Goal: Information Seeking & Learning: Learn about a topic

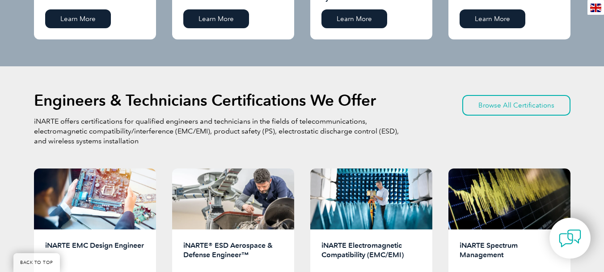
scroll to position [1147, 0]
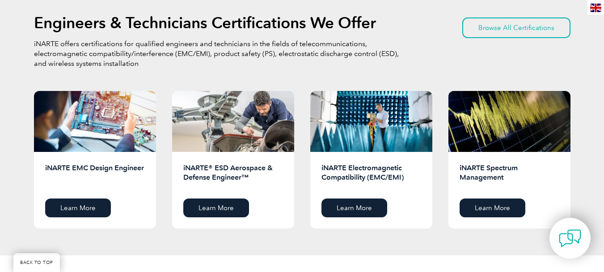
drag, startPoint x: 611, startPoint y: 111, endPoint x: 611, endPoint y: 147, distance: 36.2
click at [604, 147] on html "BACK TO TOP Leading the way to excellence Search Login to the Community ▼ Home …" at bounding box center [302, 78] width 604 height 2451
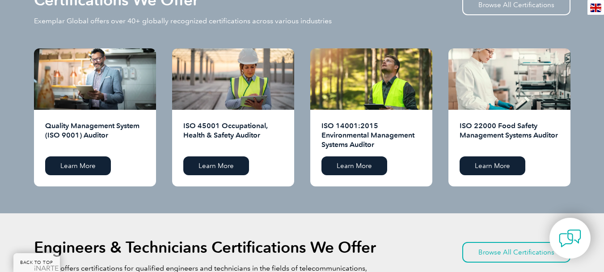
scroll to position [944, 0]
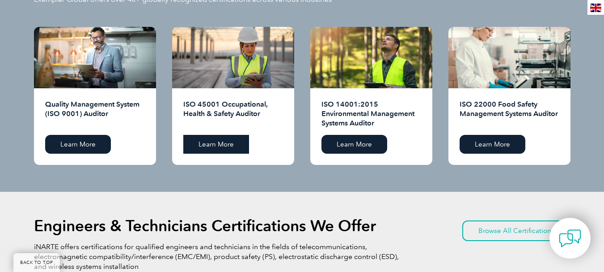
click at [200, 140] on link "Learn More" at bounding box center [216, 144] width 66 height 19
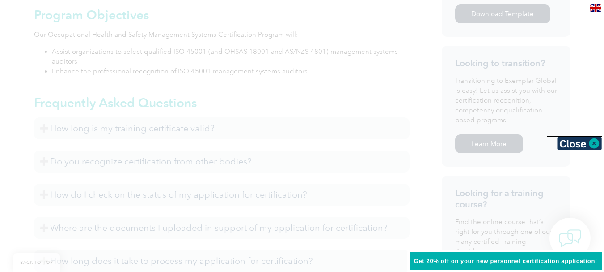
scroll to position [512, 0]
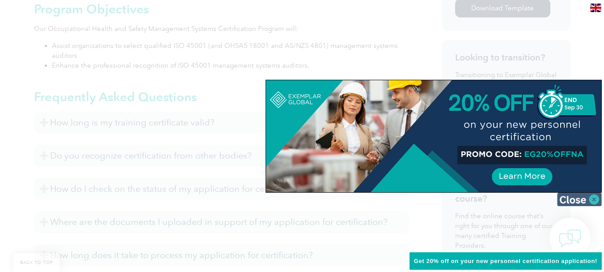
click at [578, 195] on img at bounding box center [579, 198] width 45 height 13
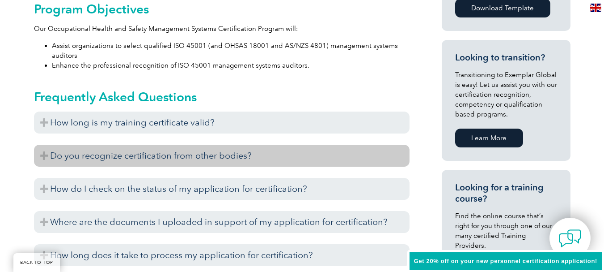
click at [162, 161] on h3 "Do you recognize certification from other bodies?" at bounding box center [222, 155] width 376 height 22
